Goal: Obtain resource: Download file/media

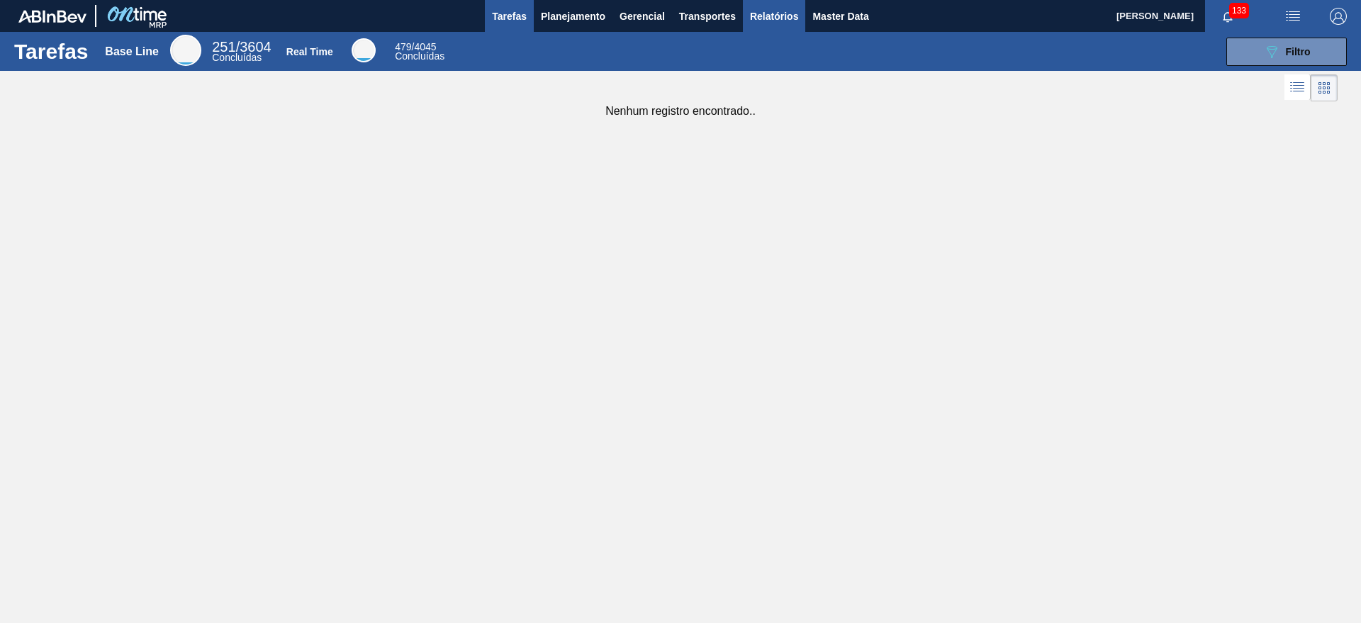
click at [775, 20] on span "Relatórios" at bounding box center [774, 16] width 48 height 17
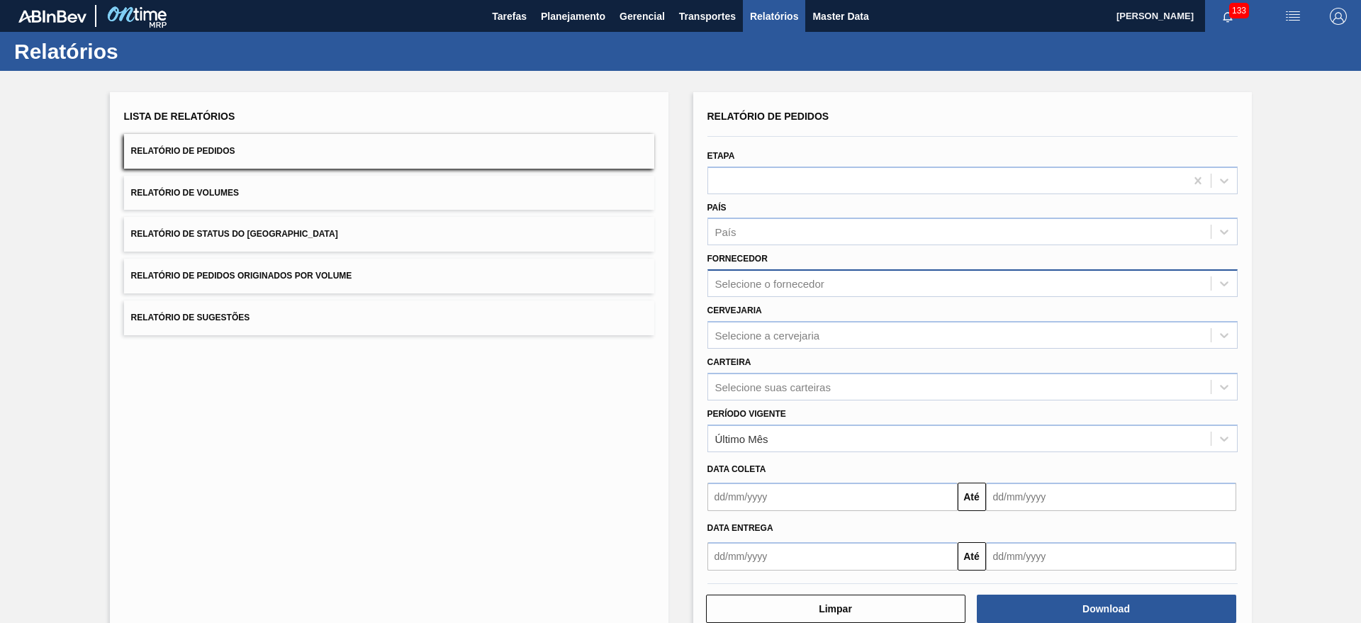
click at [776, 291] on div "Selecione o fornecedor" at bounding box center [959, 284] width 502 height 21
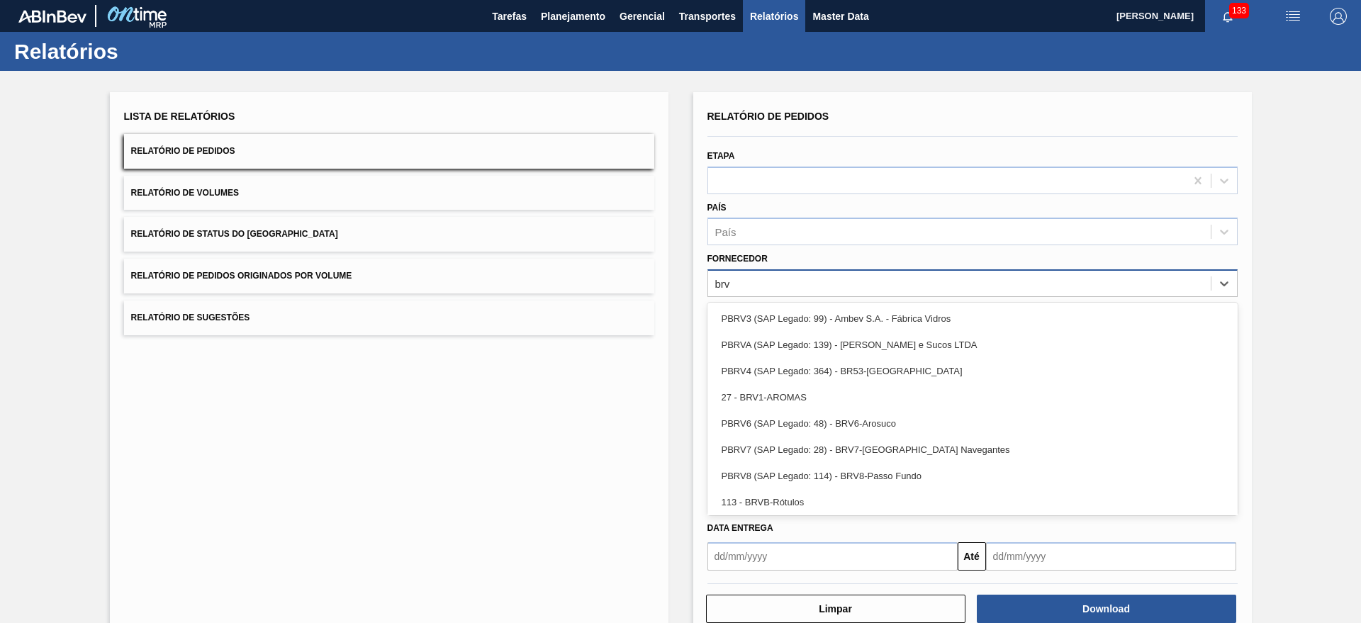
type input "brv4"
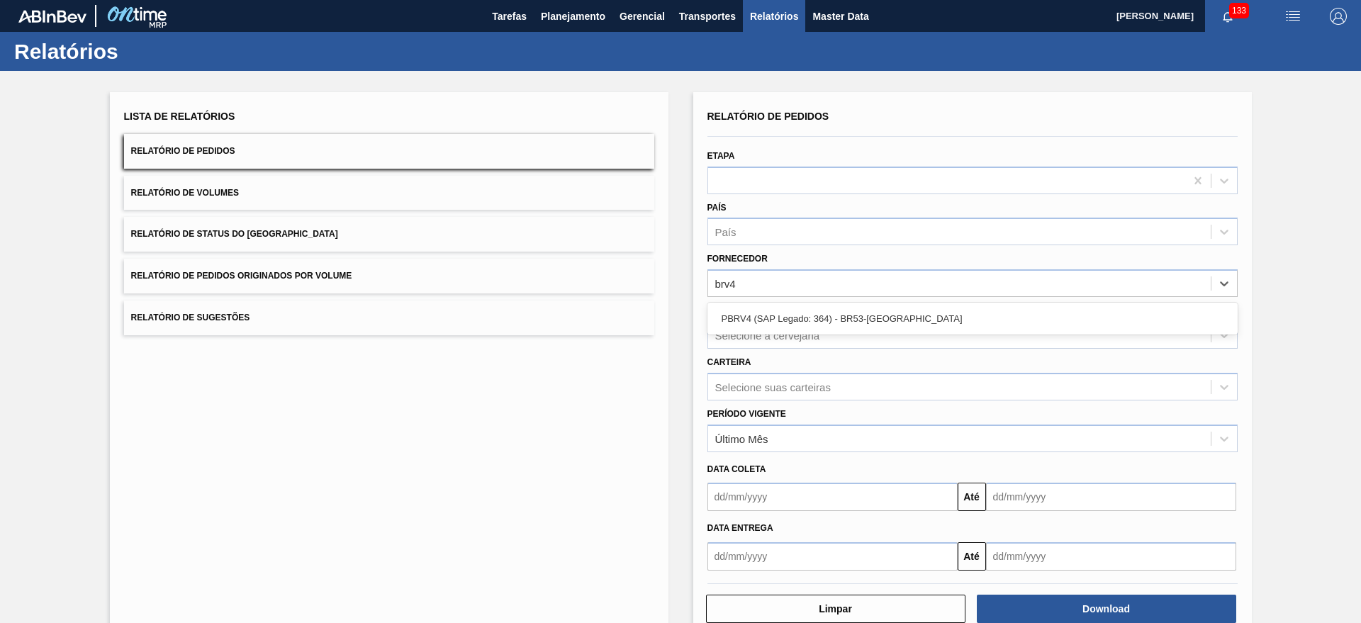
click at [783, 303] on div "PBRV4 (SAP Legado: 364) - BR53-[GEOGRAPHIC_DATA]" at bounding box center [972, 319] width 530 height 32
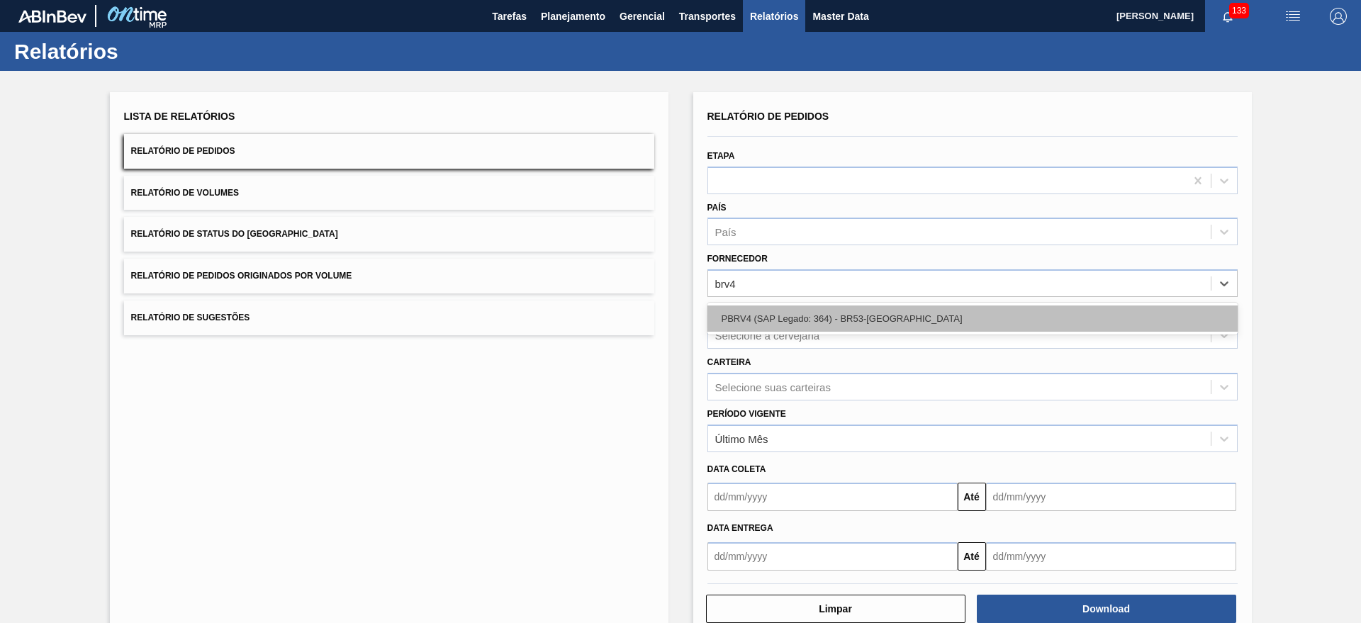
click at [783, 309] on div "PBRV4 (SAP Legado: 364) - BR53-[GEOGRAPHIC_DATA]" at bounding box center [972, 318] width 530 height 26
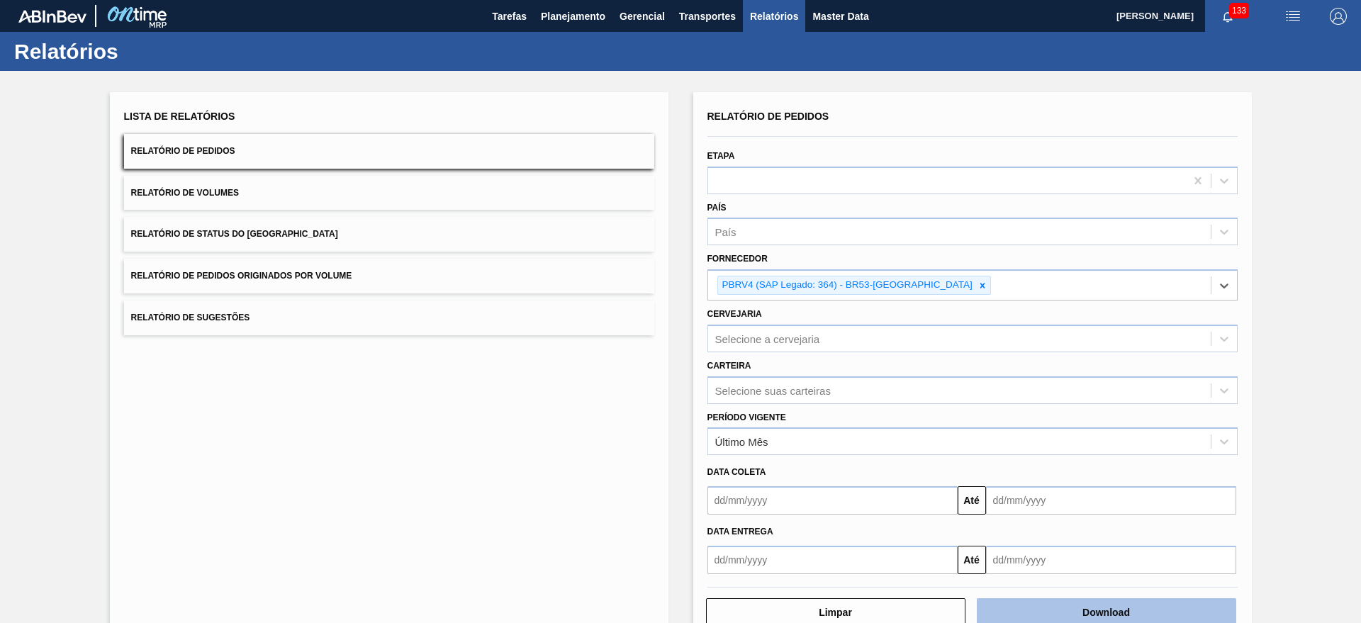
click at [1104, 617] on button "Download" at bounding box center [1106, 612] width 259 height 28
